Goal: Find specific page/section: Find specific page/section

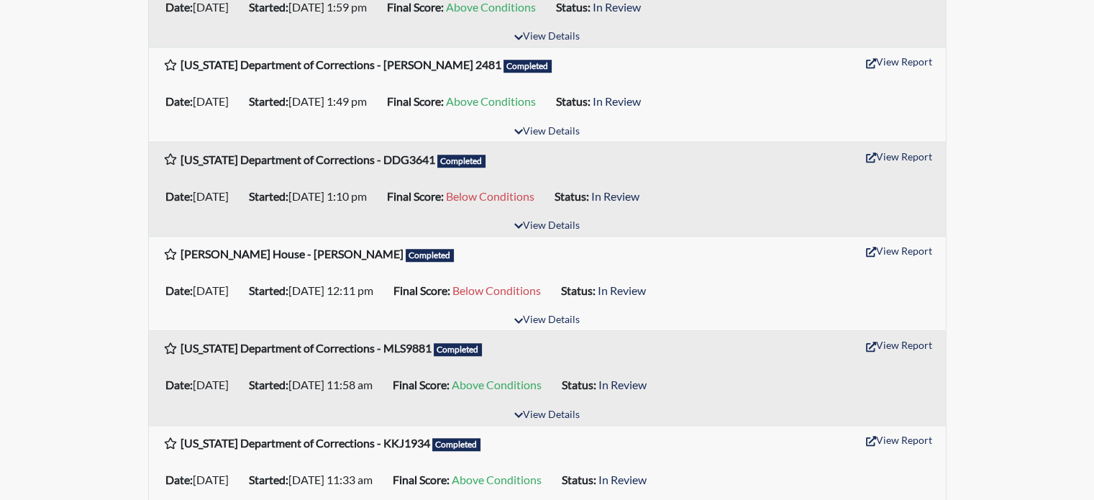
scroll to position [1151, 0]
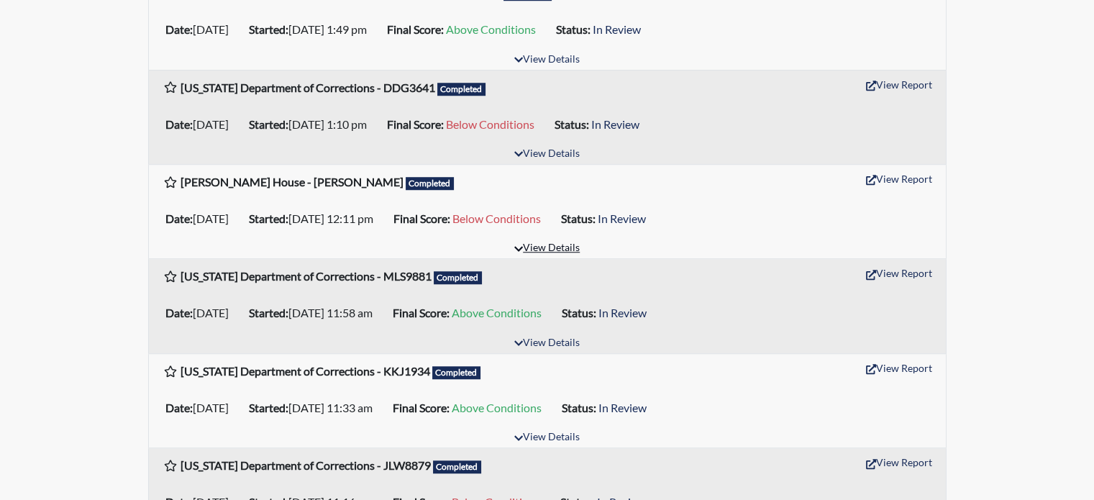
click at [566, 252] on button "View Details" at bounding box center [547, 248] width 78 height 19
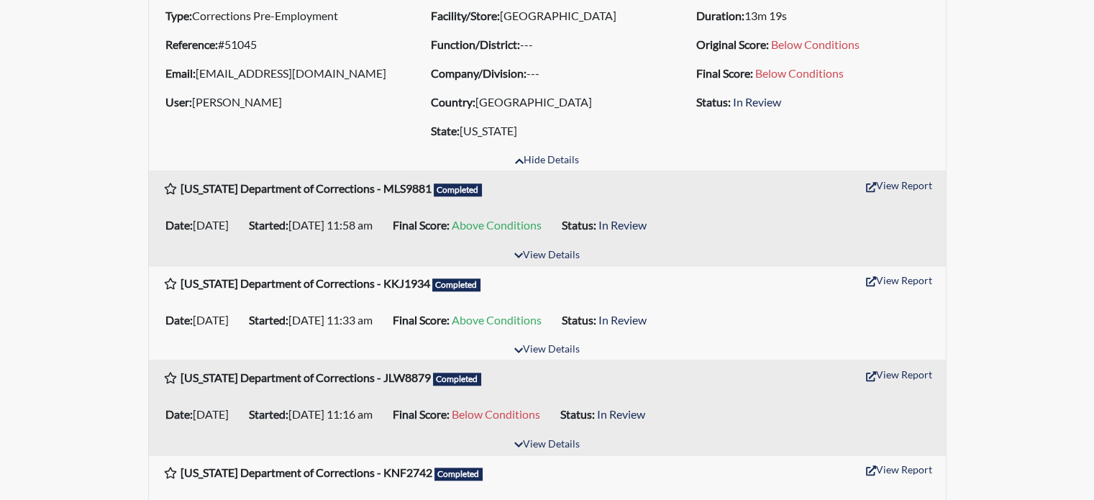
scroll to position [1366, 0]
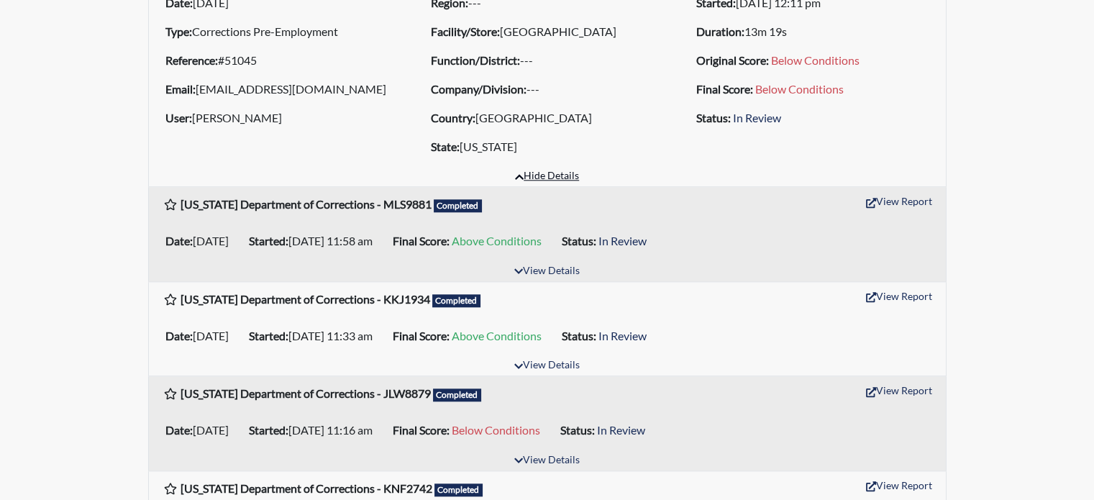
click at [564, 172] on button "Hide Details" at bounding box center [546, 176] width 77 height 19
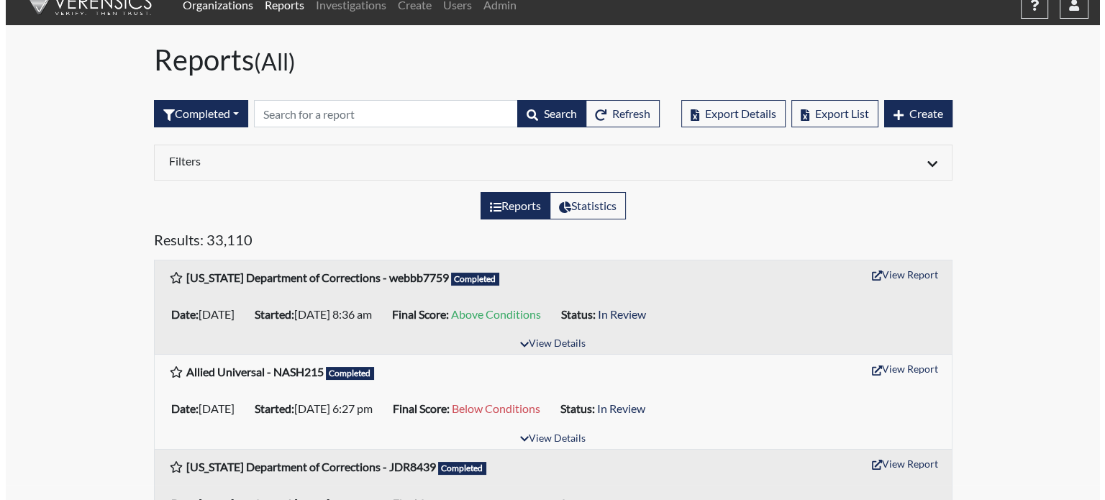
scroll to position [0, 0]
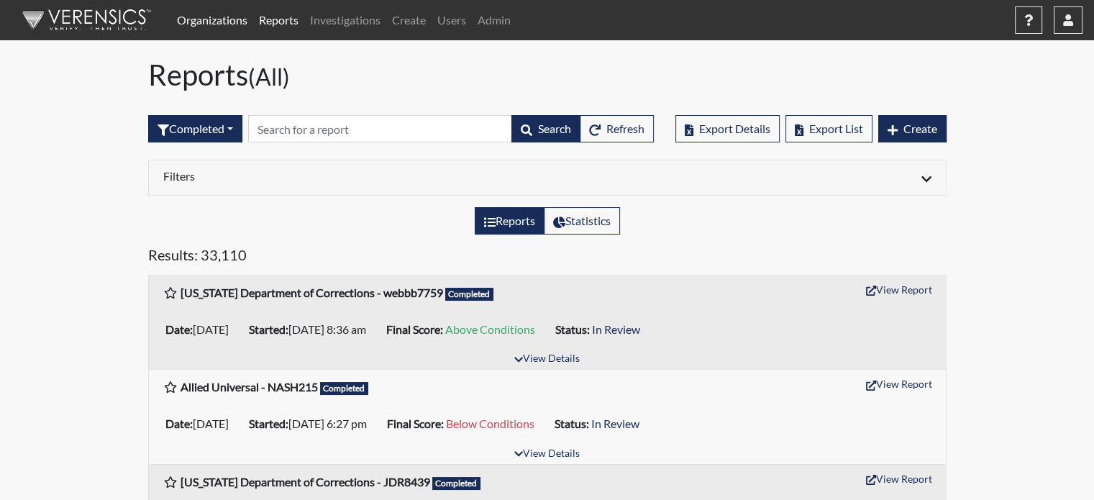
click at [210, 19] on link "Organizations" at bounding box center [212, 20] width 82 height 29
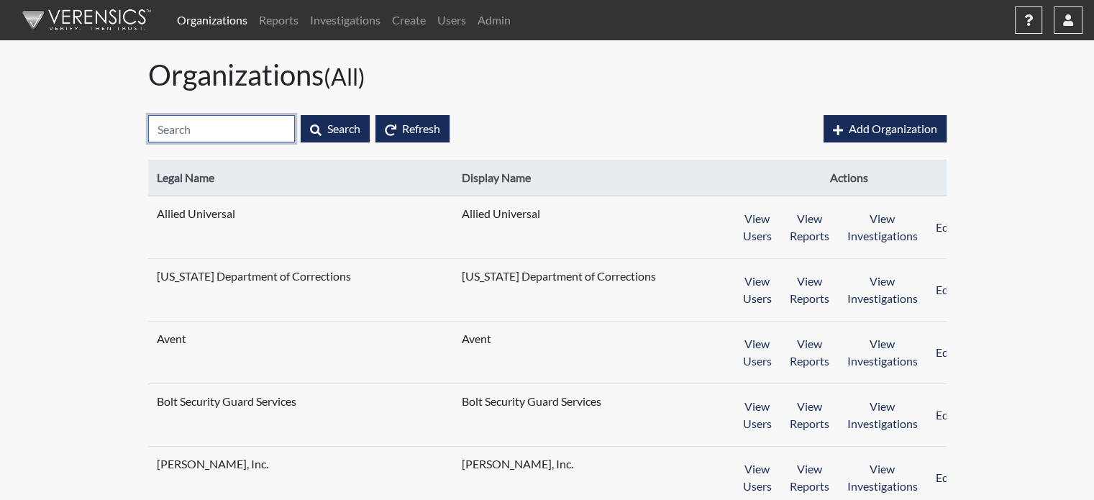
click at [242, 125] on input "text" at bounding box center [221, 128] width 147 height 27
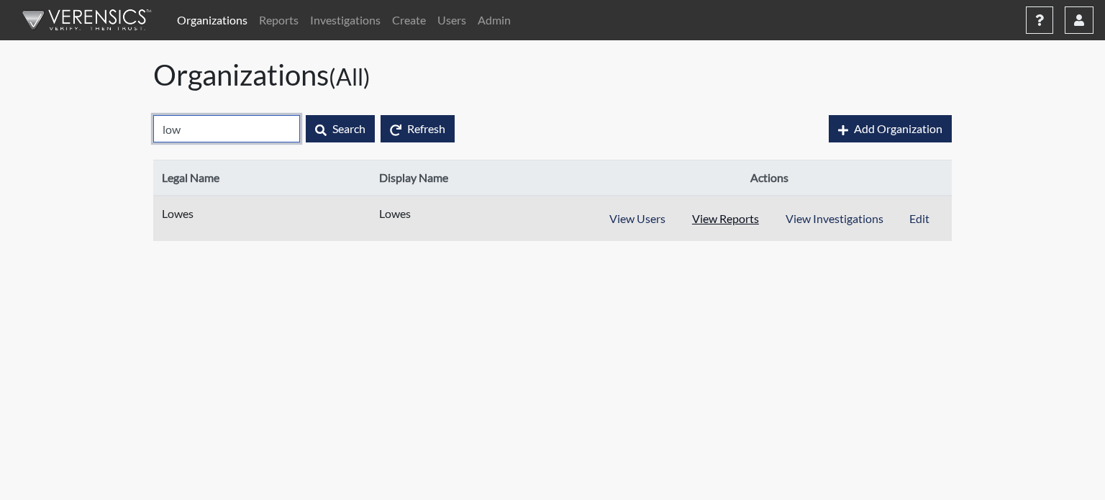
type input "low"
click at [739, 227] on button "View Reports" at bounding box center [725, 218] width 94 height 27
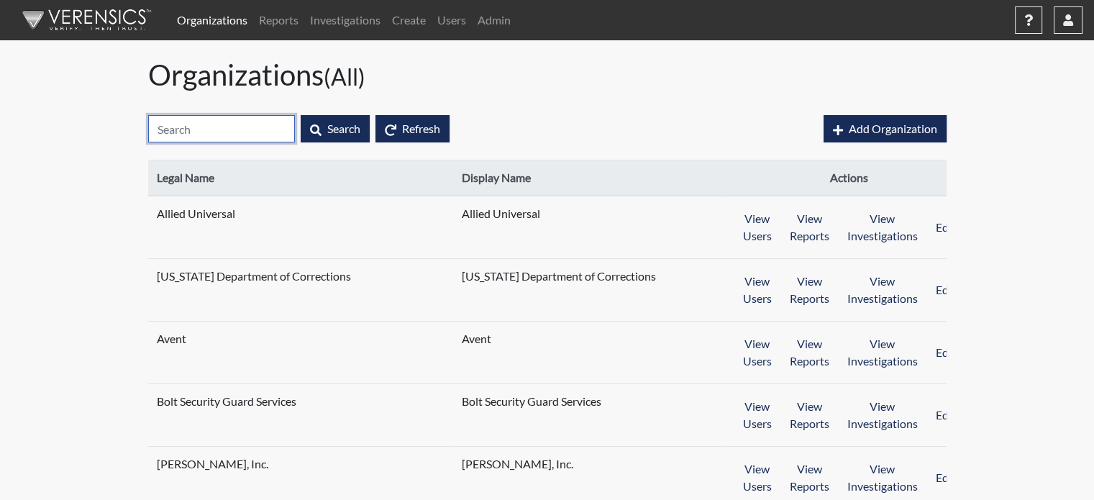
click at [230, 127] on input "text" at bounding box center [221, 128] width 147 height 27
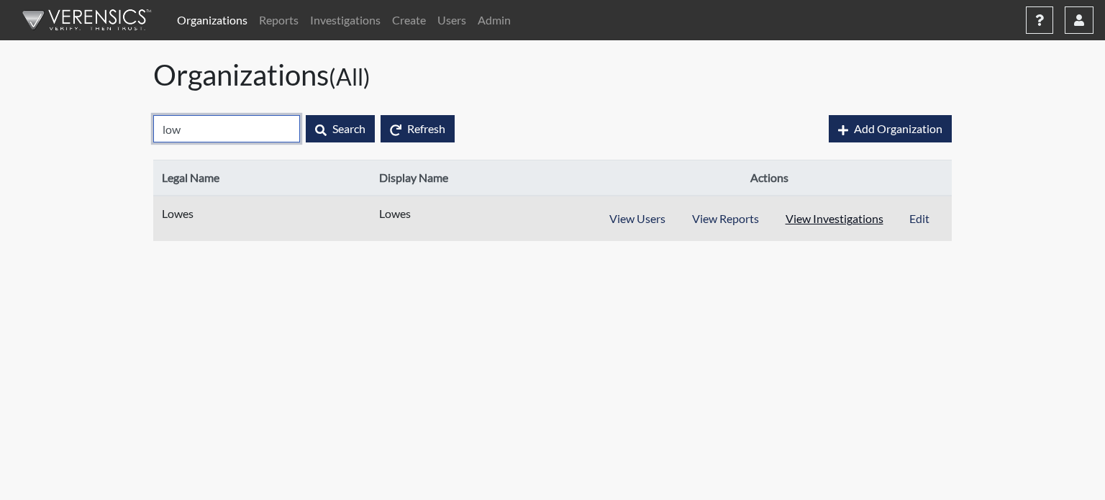
type input "low"
click at [851, 216] on button "View Investigations" at bounding box center [834, 218] width 125 height 27
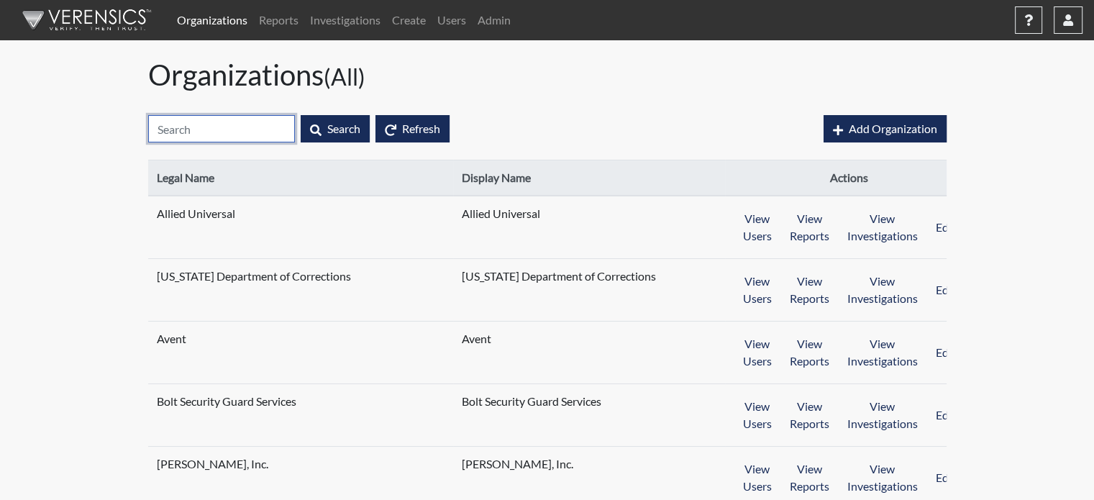
drag, startPoint x: 250, startPoint y: 134, endPoint x: 229, endPoint y: 139, distance: 22.2
click at [250, 134] on input "text" at bounding box center [221, 128] width 147 height 27
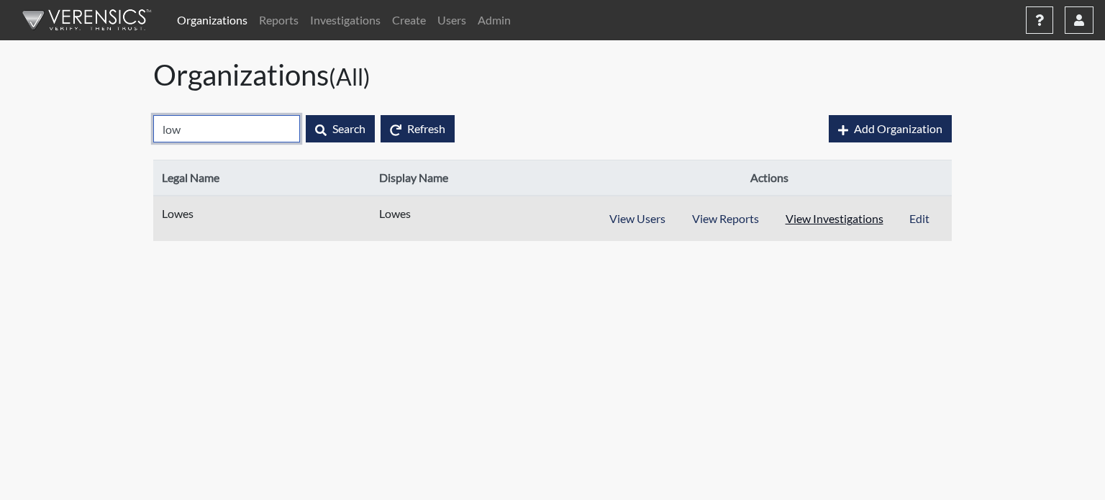
type input "low"
click at [834, 218] on button "View Investigations" at bounding box center [834, 218] width 125 height 27
